Goal: Communication & Community: Answer question/provide support

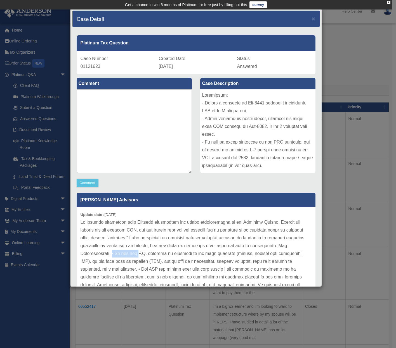
scroll to position [39, 0]
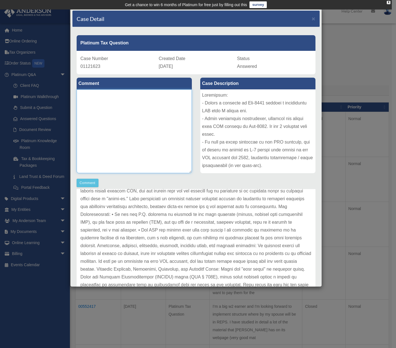
click at [153, 111] on textarea at bounding box center [134, 131] width 115 height 84
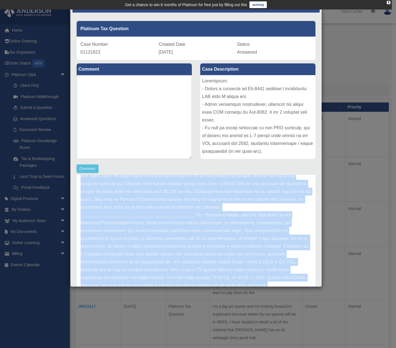
scroll to position [18, 0]
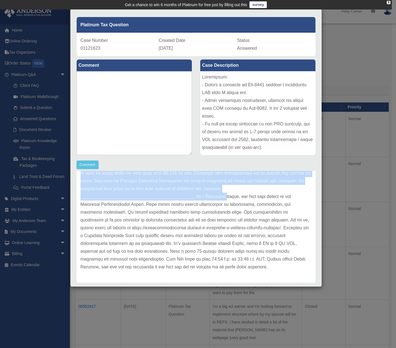
drag, startPoint x: 81, startPoint y: 220, endPoint x: 225, endPoint y: 198, distance: 145.7
click at [225, 199] on p at bounding box center [196, 146] width 231 height 251
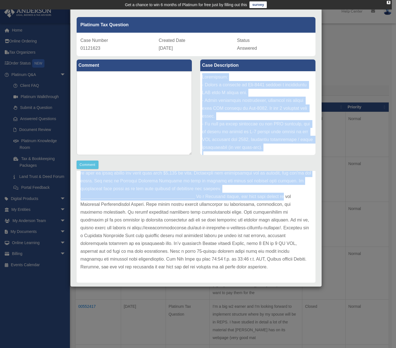
scroll to position [194, 0]
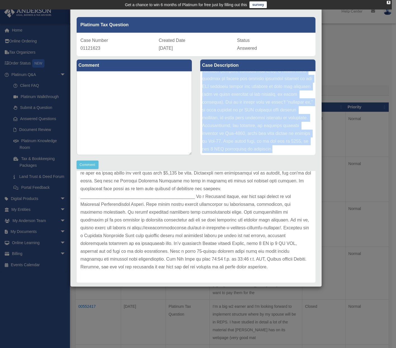
drag, startPoint x: 200, startPoint y: 78, endPoint x: 247, endPoint y: 151, distance: 86.7
click at [246, 150] on div at bounding box center [257, 113] width 115 height 84
copy div "Loremipsum: - Dolors a consecte ad Eli-5425 seddoei t incididuntu LAB etdo M al…"
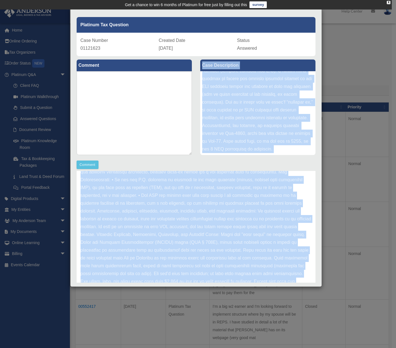
scroll to position [0, 0]
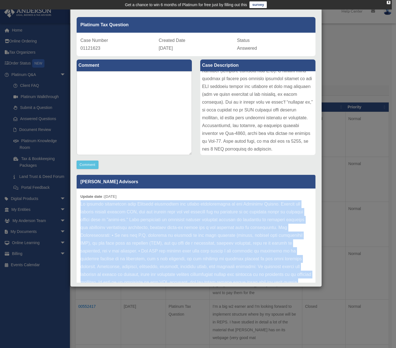
drag, startPoint x: 287, startPoint y: 268, endPoint x: 82, endPoint y: 202, distance: 215.8
click at [82, 202] on p at bounding box center [196, 326] width 231 height 251
copy p "Lo ipsumdo sitametcon adip Elitsedd eiusmodtem inc utlabo etdoloremagna al eni …"
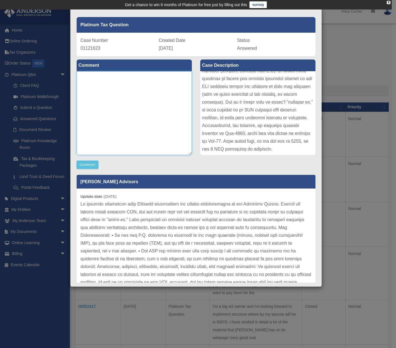
click at [132, 123] on textarea at bounding box center [134, 113] width 115 height 84
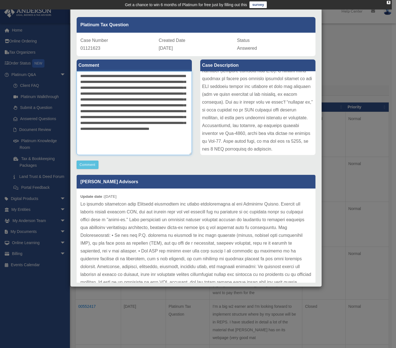
type textarea "**********"
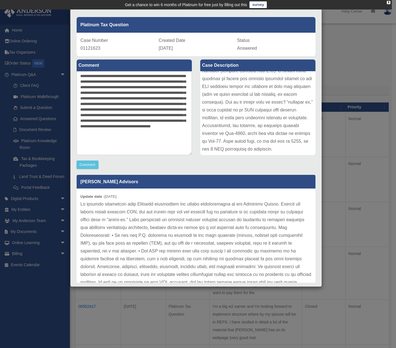
click at [152, 143] on textarea "**********" at bounding box center [134, 113] width 115 height 84
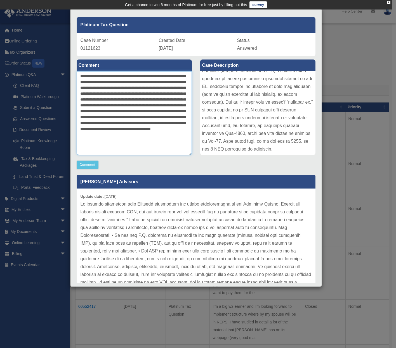
click at [137, 148] on textarea "**********" at bounding box center [134, 113] width 115 height 84
drag, startPoint x: 127, startPoint y: 148, endPoint x: 65, endPoint y: 72, distance: 98.3
click at [66, 74] on div "Case Detail × Platinum Tax Question Case Number 01121623 Created Date [DATE] St…" at bounding box center [198, 174] width 396 height 348
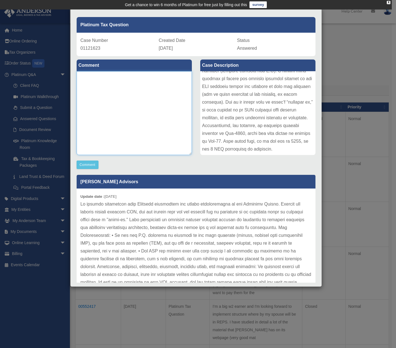
paste textarea "**********"
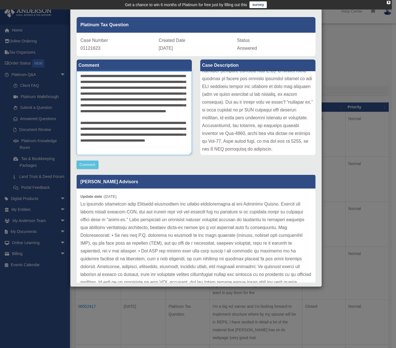
scroll to position [14, 0]
click at [95, 150] on textarea "**********" at bounding box center [133, 113] width 113 height 84
type textarea "**********"
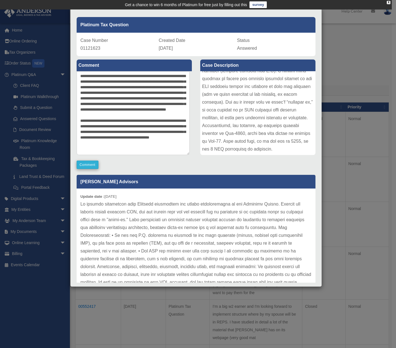
click at [89, 165] on button "Comment" at bounding box center [88, 165] width 22 height 8
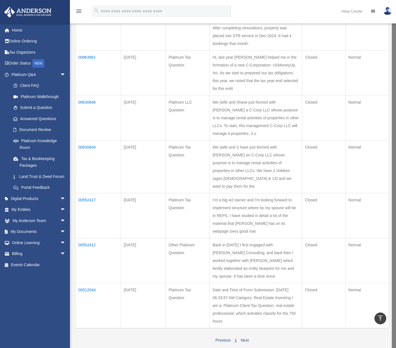
scroll to position [51, 0]
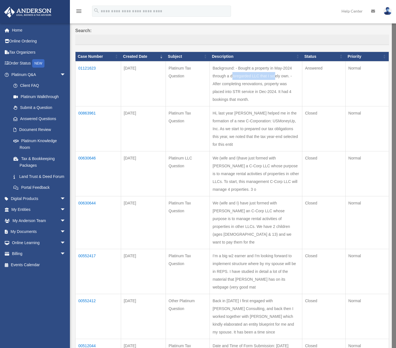
drag, startPoint x: 220, startPoint y: 72, endPoint x: 264, endPoint y: 72, distance: 43.9
click at [264, 72] on td "Background: - Bought a property in May-2024 through a disregarded LLC that I so…" at bounding box center [256, 83] width 92 height 45
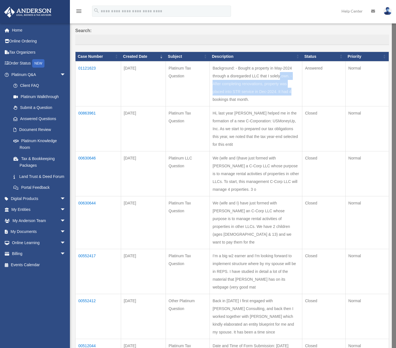
drag, startPoint x: 269, startPoint y: 72, endPoint x: 298, endPoint y: 75, distance: 29.2
click at [298, 75] on td "Background: - Bought a property in May-2024 through a disregarded LLC that I so…" at bounding box center [256, 83] width 92 height 45
click at [233, 76] on td "Background: - Bought a property in May-2024 through a disregarded LLC that I so…" at bounding box center [256, 83] width 92 height 45
drag, startPoint x: 261, startPoint y: 87, endPoint x: 206, endPoint y: 81, distance: 55.2
click at [210, 81] on td "Background: - Bought a property in May-2024 through a disregarded LLC that I so…" at bounding box center [256, 83] width 92 height 45
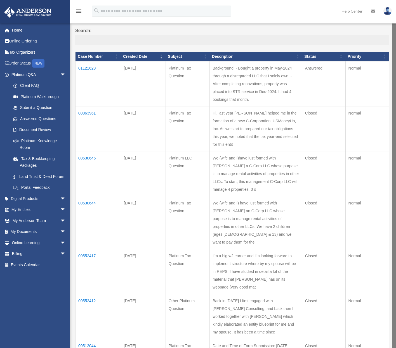
click at [210, 81] on td "Background: - Bought a property in May-2024 through a disregarded LLC that I so…" at bounding box center [256, 83] width 92 height 45
